Goal: Task Accomplishment & Management: Complete application form

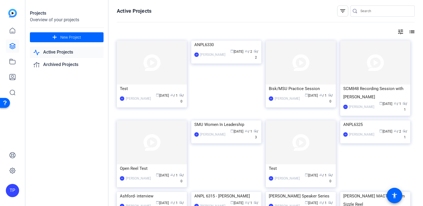
click at [244, 32] on div "tune list" at bounding box center [266, 31] width 298 height 7
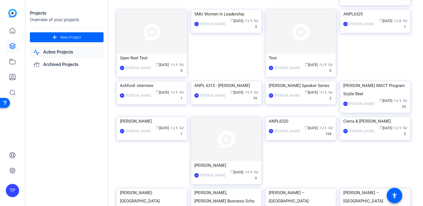
scroll to position [55, 0]
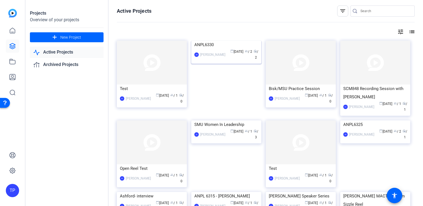
click at [231, 41] on img at bounding box center [226, 41] width 70 height 0
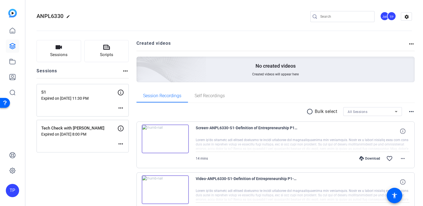
scroll to position [37, 0]
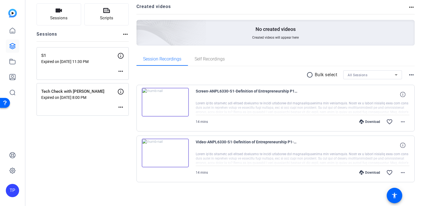
click at [408, 75] on mat-icon "more_horiz" at bounding box center [411, 75] width 7 height 7
click at [407, 74] on div at bounding box center [211, 103] width 423 height 206
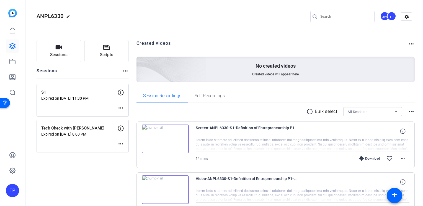
click at [409, 46] on mat-icon "more_horiz" at bounding box center [411, 44] width 7 height 7
click at [409, 44] on div at bounding box center [211, 103] width 423 height 206
click at [56, 51] on button "Sessions" at bounding box center [59, 51] width 45 height 22
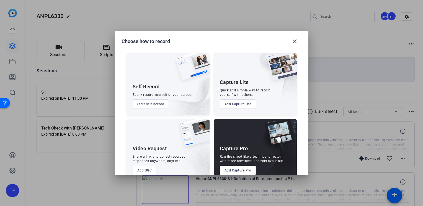
click at [235, 172] on button "Add Capture Pro" at bounding box center [238, 170] width 36 height 9
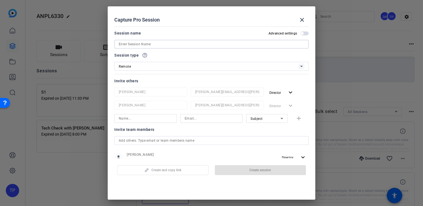
click at [145, 46] on input at bounding box center [211, 44] width 185 height 7
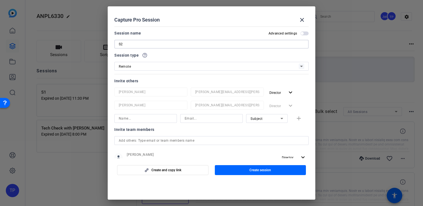
type input "S2"
click at [137, 68] on div "Remote" at bounding box center [209, 66] width 180 height 7
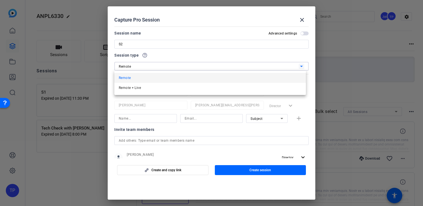
click at [135, 79] on mat-option "Remote" at bounding box center [209, 78] width 191 height 10
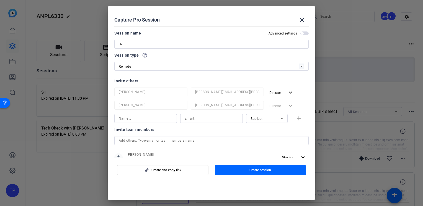
click at [154, 87] on div "Invite others Justin Wilbur justin-wilbur@bisk.com Director expand_more Tommy P…" at bounding box center [211, 100] width 194 height 45
click at [151, 82] on div "Invite others" at bounding box center [211, 81] width 194 height 7
click at [150, 118] on input at bounding box center [146, 118] width 54 height 7
type input "rachel"
drag, startPoint x: 144, startPoint y: 117, endPoint x: 109, endPoint y: 116, distance: 35.2
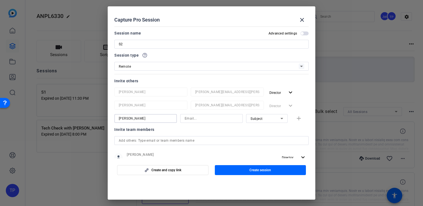
click at [109, 116] on mat-dialog-content "Session name Advanced settings S2 Session type help_outline Remote Invite other…" at bounding box center [211, 91] width 207 height 134
click at [196, 121] on input at bounding box center [211, 118] width 54 height 7
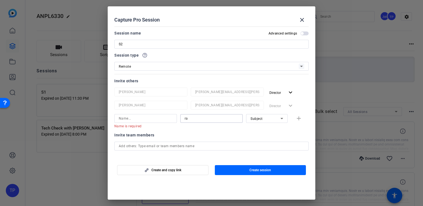
type input "r"
drag, startPoint x: 206, startPoint y: 119, endPoint x: 156, endPoint y: 118, distance: 49.8
click at [156, 118] on div "Name is required arlethea- Email must be a valid email address. Subject add" at bounding box center [211, 121] width 194 height 14
paste input "goden@bisk.com"
type input "arlethea-goden@bisk.com"
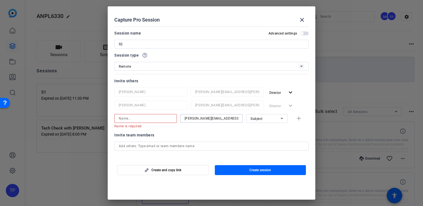
click at [140, 118] on input at bounding box center [146, 118] width 54 height 7
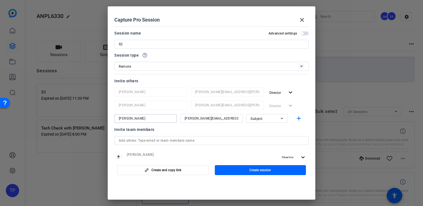
type input "Arlethea Goden"
click at [262, 120] on div "Subject" at bounding box center [265, 118] width 30 height 7
click at [260, 130] on span "Collaborator" at bounding box center [258, 129] width 20 height 7
click at [298, 119] on mat-icon "add" at bounding box center [298, 118] width 7 height 7
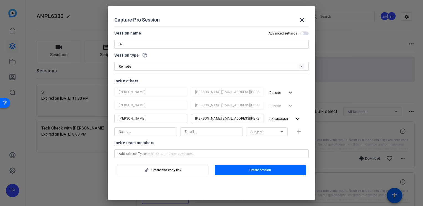
click at [147, 132] on input at bounding box center [146, 132] width 54 height 7
type input "Rachel"
click at [194, 130] on input at bounding box center [211, 132] width 54 height 7
paste input "rcurrietriska@volnow.org"
type input "rcurrietriska@volnow.org"
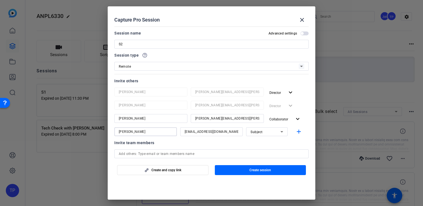
click at [151, 132] on input "Rachel" at bounding box center [146, 132] width 54 height 7
click at [269, 130] on div "Subject" at bounding box center [265, 132] width 30 height 7
click at [269, 130] on div at bounding box center [211, 103] width 423 height 206
click at [303, 34] on span "button" at bounding box center [304, 34] width 8 height 4
click at [301, 33] on span "button" at bounding box center [304, 34] width 8 height 4
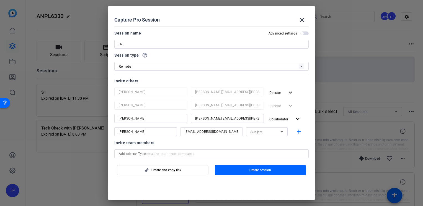
click at [300, 34] on span "button" at bounding box center [301, 33] width 3 height 3
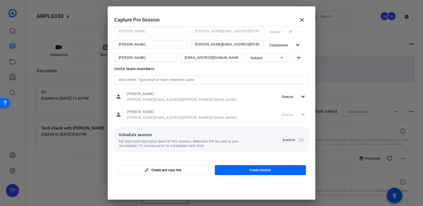
click at [296, 140] on span "button" at bounding box center [297, 140] width 3 height 3
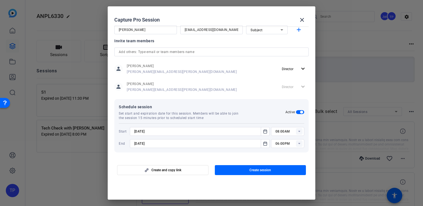
click at [141, 131] on input "8/15/2025" at bounding box center [196, 131] width 125 height 7
click at [280, 132] on input "08:00AM" at bounding box center [289, 131] width 29 height 7
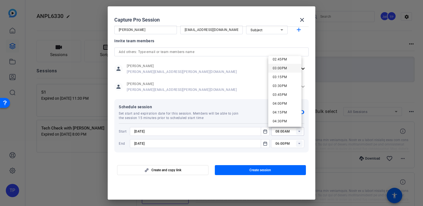
scroll to position [498, 0]
click at [284, 72] on span "02:15PM" at bounding box center [279, 69] width 14 height 7
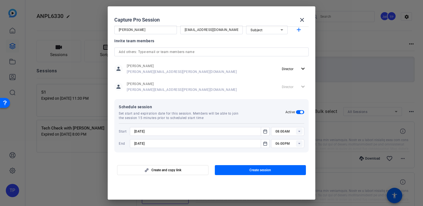
type input "02:15PM"
click at [296, 143] on rect at bounding box center [299, 143] width 7 height 7
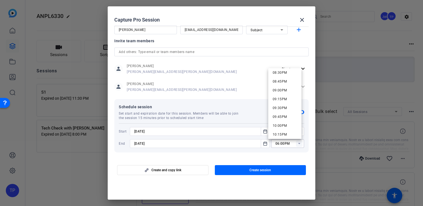
scroll to position [700, 0]
click at [285, 85] on span "08:00PM" at bounding box center [279, 82] width 14 height 7
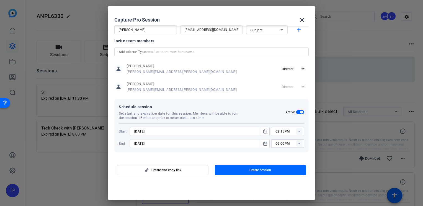
type input "08:00PM"
click at [139, 143] on input "8/22/2025" at bounding box center [196, 143] width 125 height 7
drag, startPoint x: 139, startPoint y: 143, endPoint x: 142, endPoint y: 144, distance: 2.8
click at [142, 144] on input "8/22/2025" at bounding box center [196, 143] width 125 height 7
click at [162, 143] on input "8/15/2025" at bounding box center [196, 143] width 125 height 7
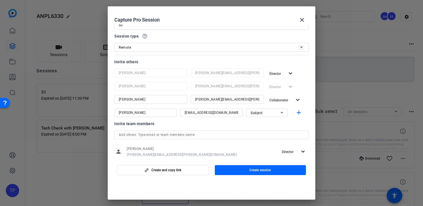
scroll to position [0, 0]
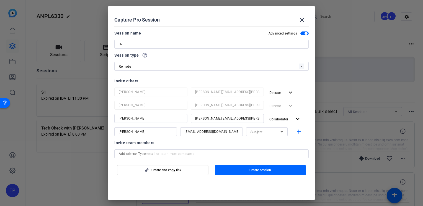
type input "8/15/2025"
click at [229, 132] on input "rcurrietriska@volnow.org" at bounding box center [211, 132] width 54 height 7
click at [296, 131] on mat-icon "add" at bounding box center [298, 132] width 7 height 7
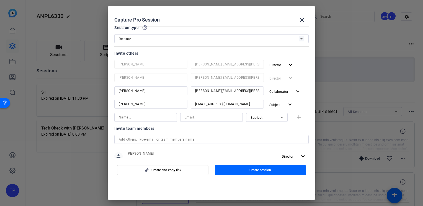
scroll to position [115, 0]
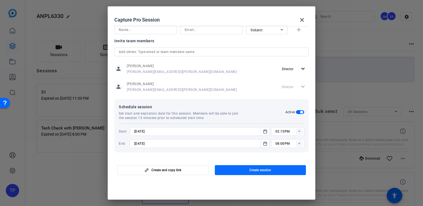
click at [243, 173] on span "button" at bounding box center [260, 170] width 91 height 13
